Goal: Navigation & Orientation: Find specific page/section

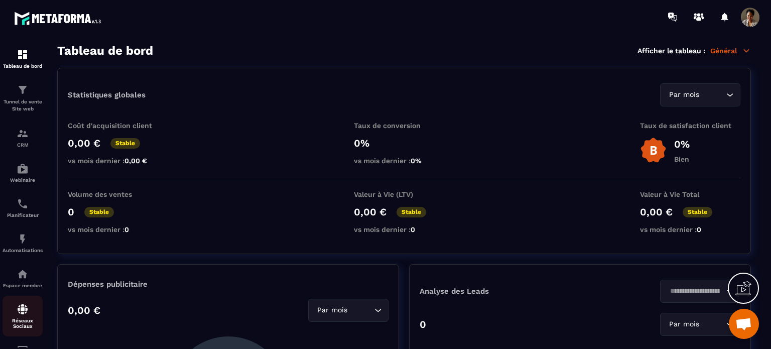
click at [24, 315] on img at bounding box center [23, 309] width 12 height 12
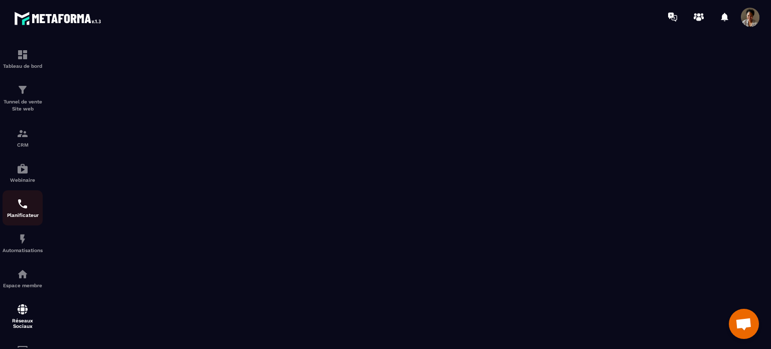
click at [26, 210] on img at bounding box center [23, 204] width 12 height 12
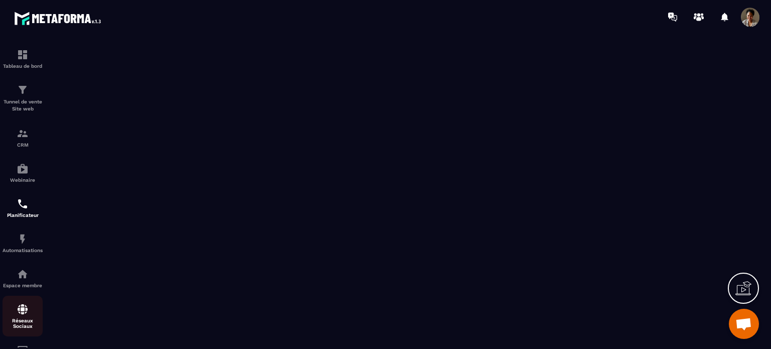
click at [19, 315] on img at bounding box center [23, 309] width 12 height 12
